Goal: Information Seeking & Learning: Find specific fact

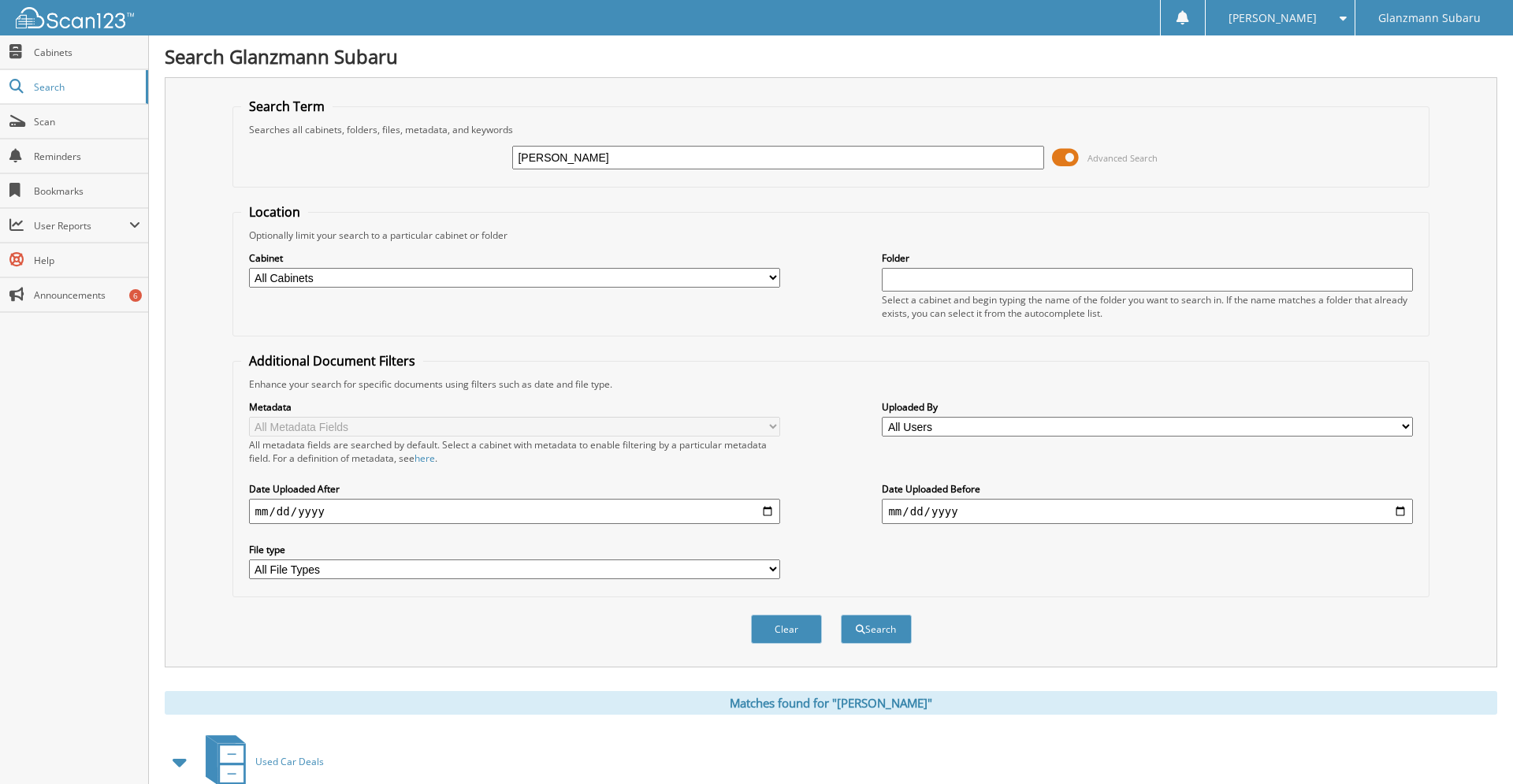
click at [633, 161] on input "herwig" at bounding box center [777, 158] width 531 height 24
type input "S230730"
click at [841, 615] on button "Search" at bounding box center [876, 629] width 71 height 29
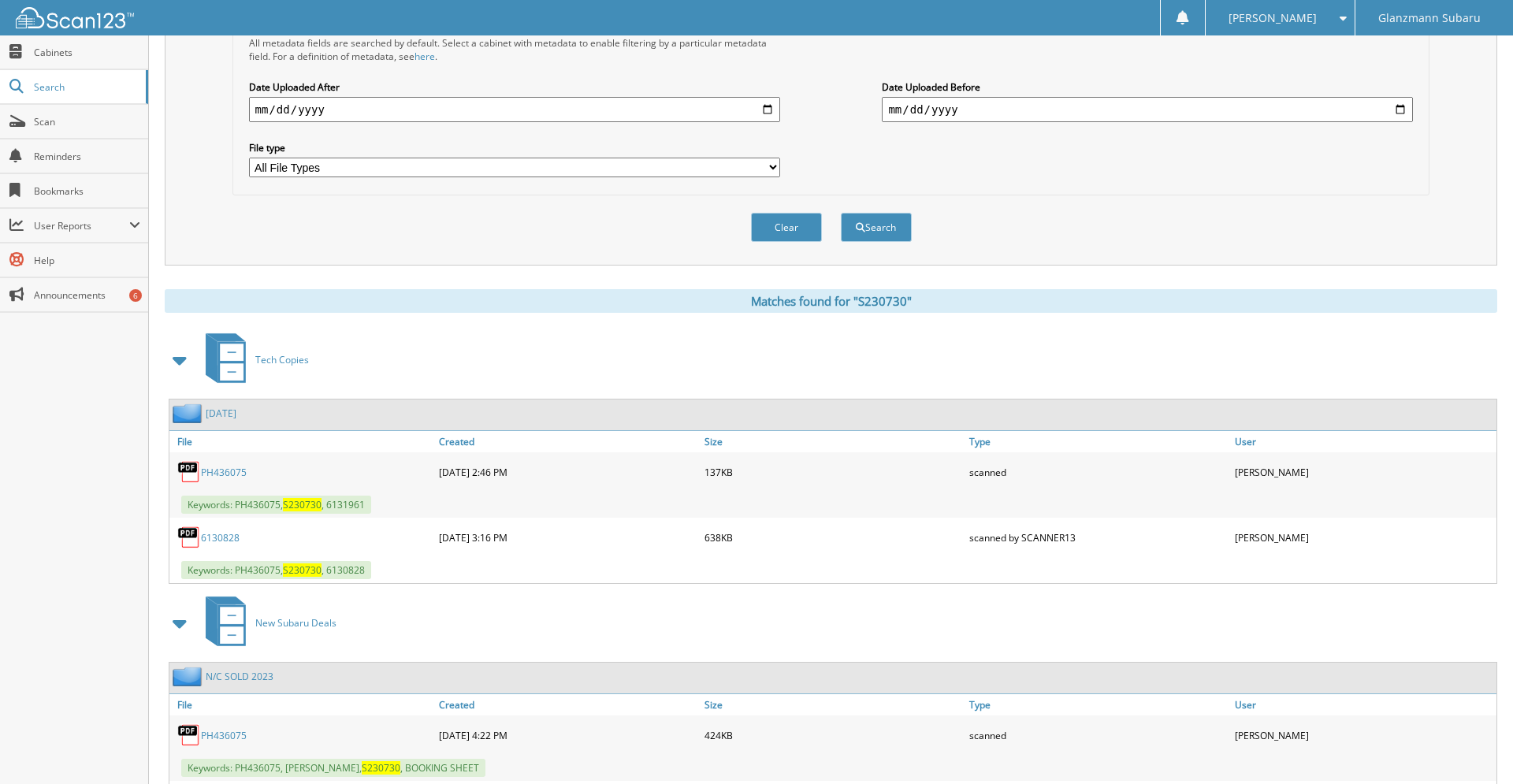
scroll to position [538, 0]
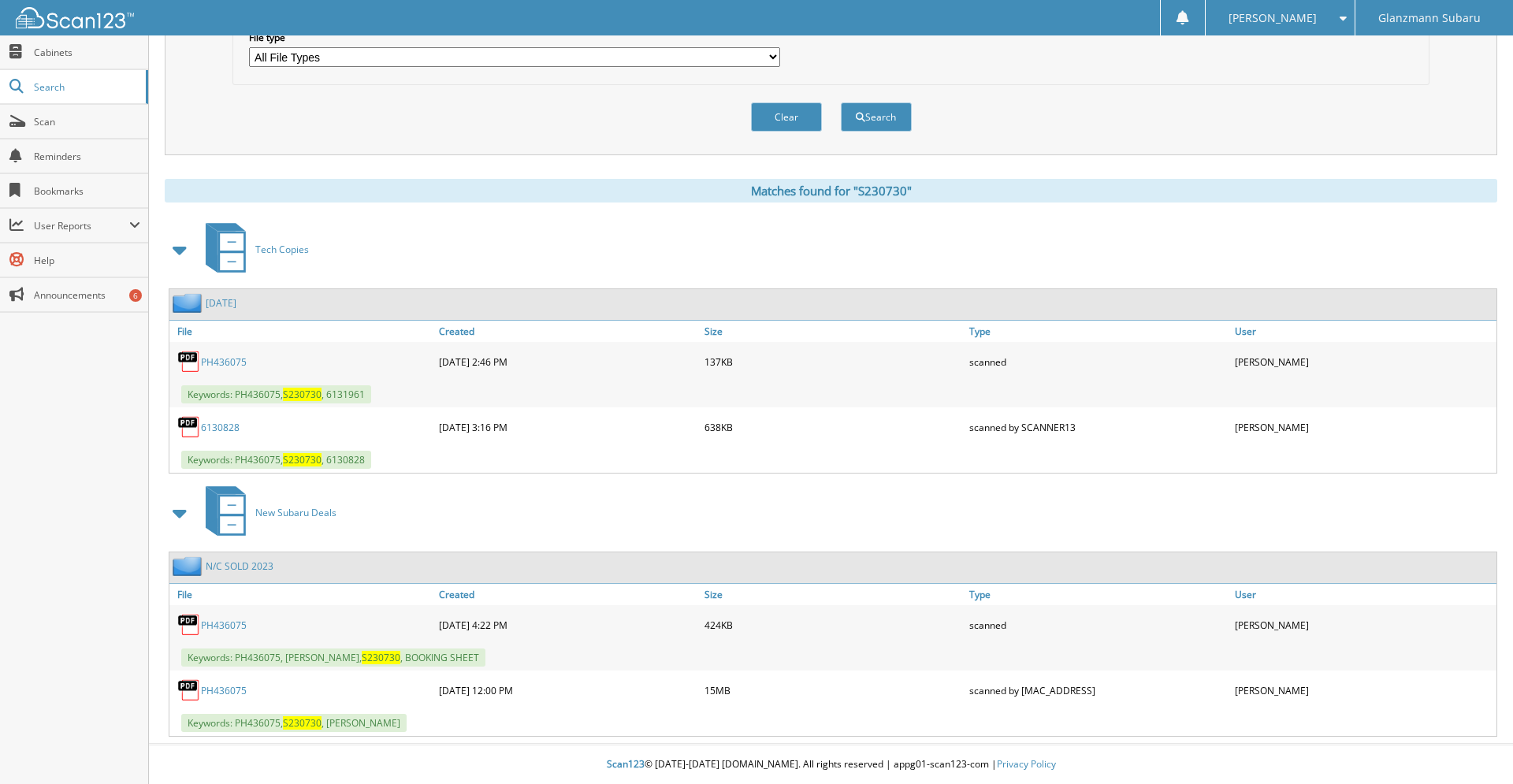
click at [235, 691] on link "PH436075" at bounding box center [224, 690] width 46 height 14
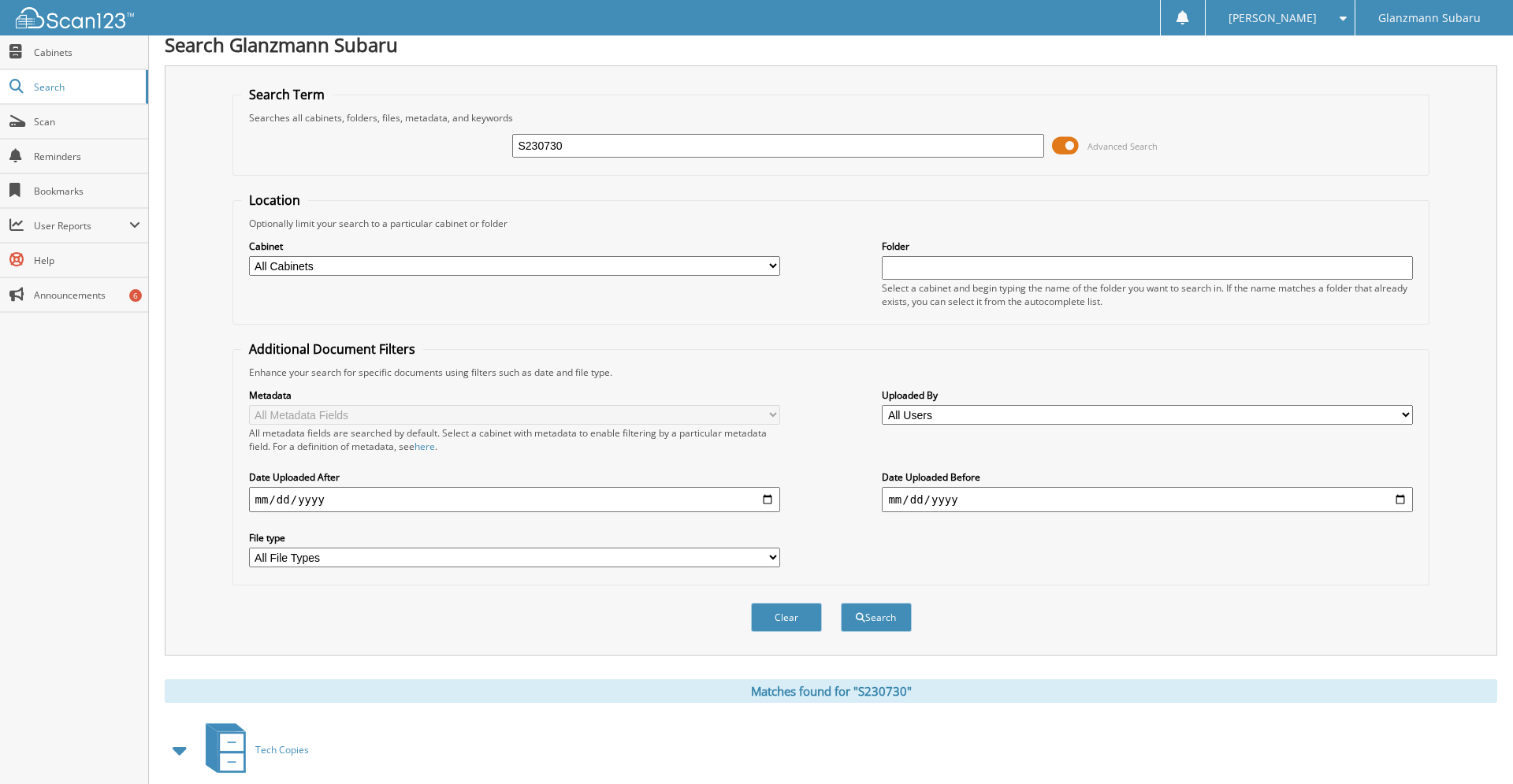
scroll to position [0, 0]
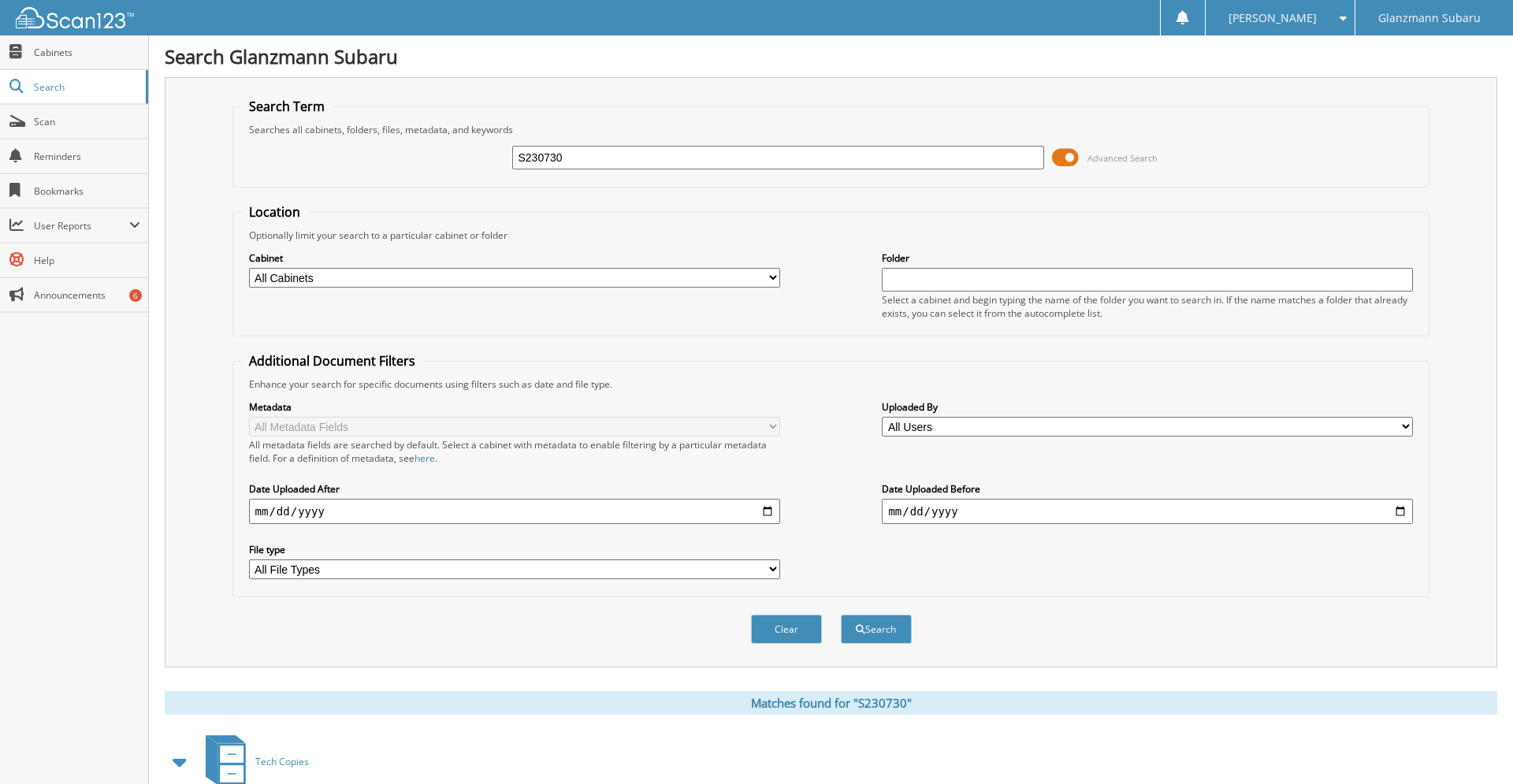
click at [568, 168] on input "S230730" at bounding box center [777, 158] width 531 height 24
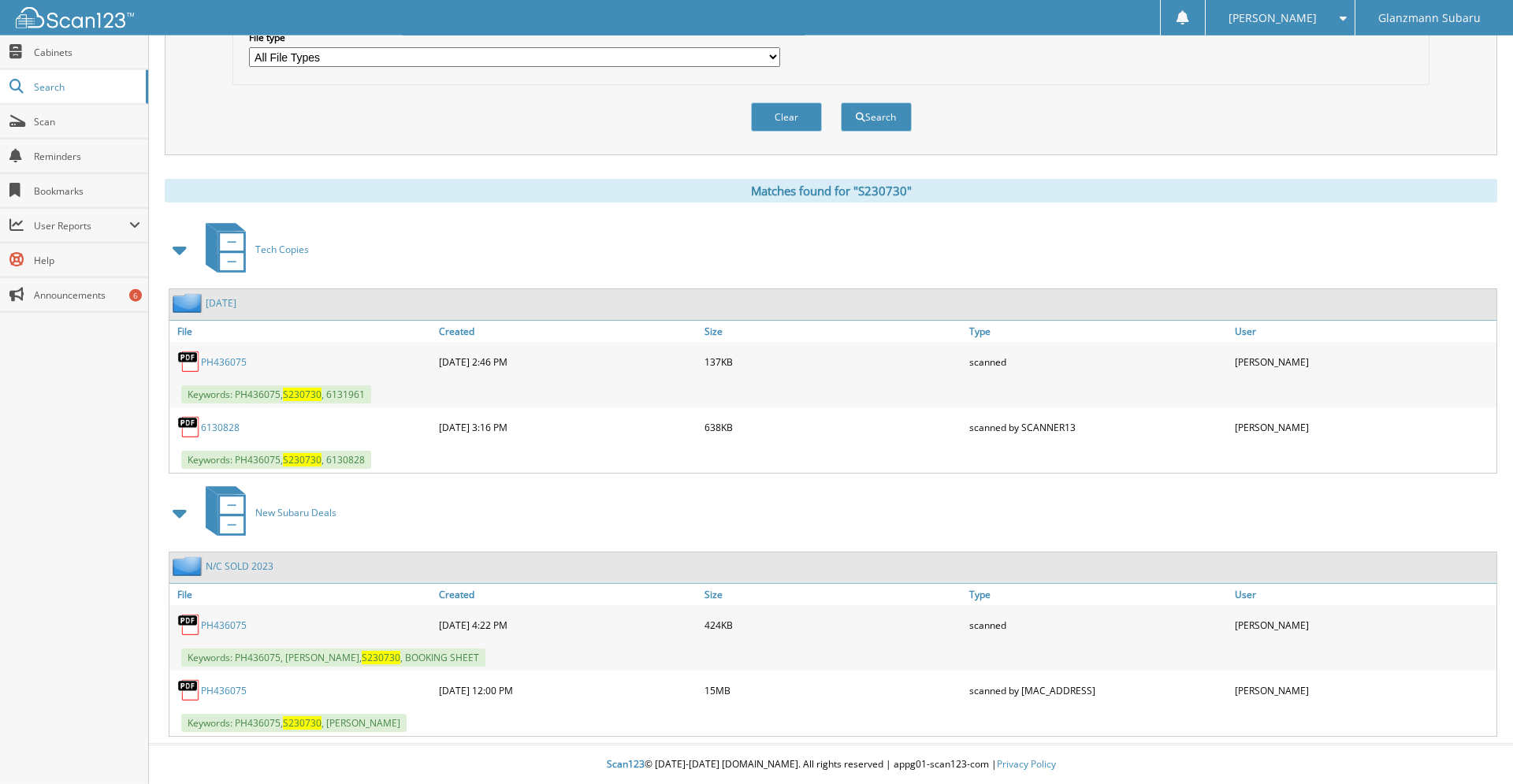
scroll to position [538, 0]
